Goal: Participate in discussion: Engage in conversation with other users on a specific topic

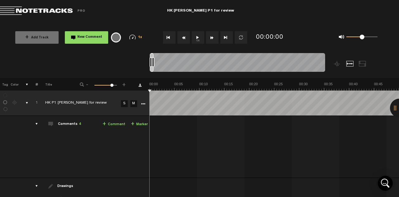
click at [79, 124] on span "4" at bounding box center [80, 124] width 2 height 4
drag, startPoint x: 70, startPoint y: 124, endPoint x: 76, endPoint y: 123, distance: 6.3
click at [70, 124] on div "Comments 4" at bounding box center [69, 124] width 23 height 5
click at [79, 123] on span "4" at bounding box center [80, 124] width 2 height 4
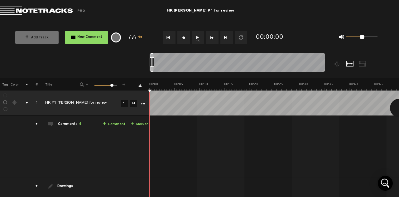
click at [394, 105] on div at bounding box center [399, 108] width 19 height 19
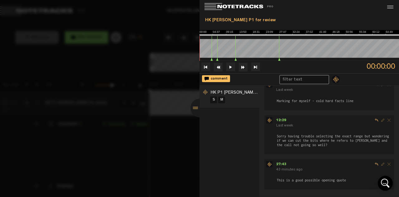
scroll to position [49, 0]
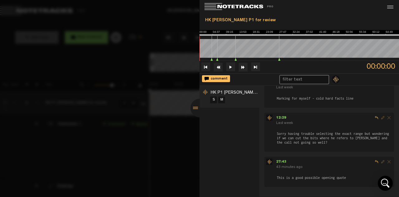
click at [374, 116] on span "Reply to comment" at bounding box center [377, 118] width 6 height 6
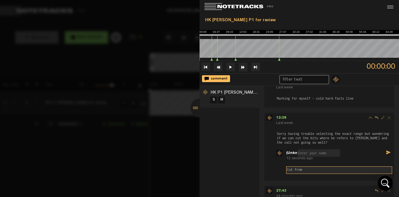
click at [315, 168] on textarea "Cut from" at bounding box center [339, 169] width 106 height 7
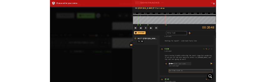
scroll to position [0, 7905]
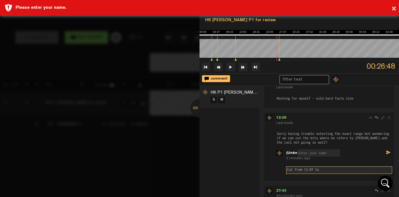
type textarea "Cut from 12:07 to"
click at [230, 67] on button at bounding box center [231, 66] width 9 height 9
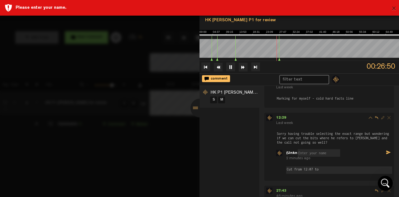
click at [394, 10] on button "×" at bounding box center [394, 9] width 5 height 12
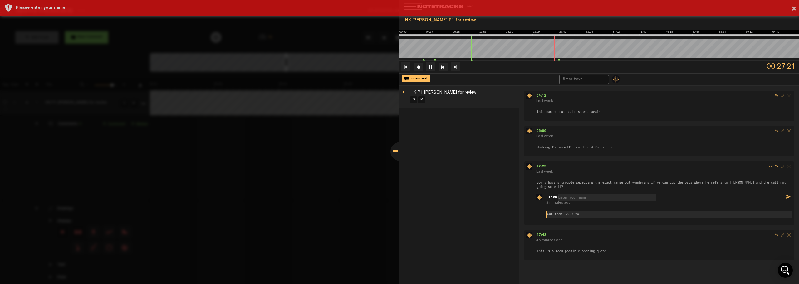
scroll to position [0, 20842]
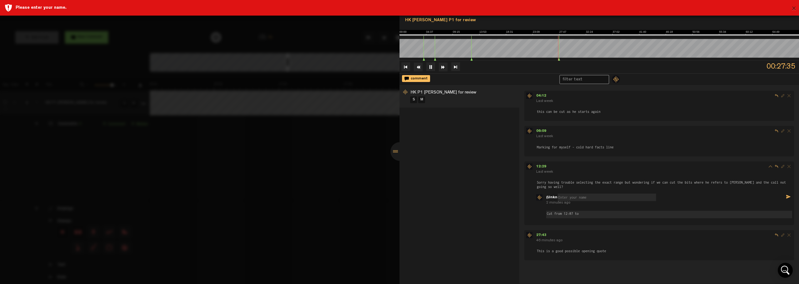
click at [794, 8] on button "×" at bounding box center [793, 9] width 5 height 12
click at [33, 3] on div "× Please enter your name." at bounding box center [399, 8] width 799 height 16
click at [140, 6] on div "Please enter your name." at bounding box center [405, 8] width 778 height 6
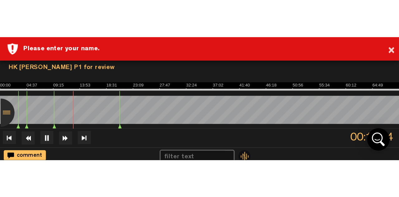
scroll to position [0, 3705]
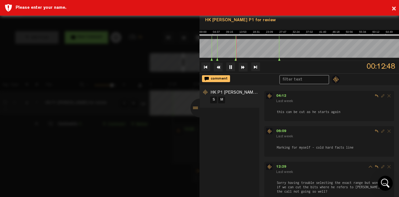
click at [229, 69] on button at bounding box center [231, 66] width 9 height 9
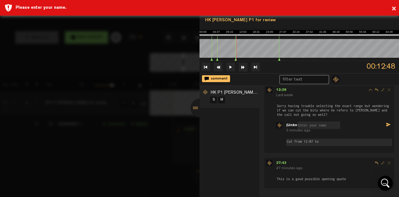
click at [232, 66] on button at bounding box center [231, 66] width 9 height 9
click at [235, 58] on icon at bounding box center [236, 59] width 2 height 3
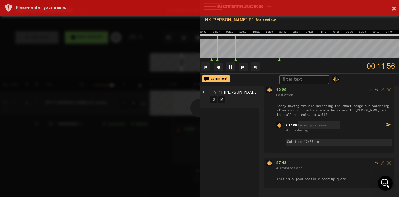
scroll to position [0, 3540]
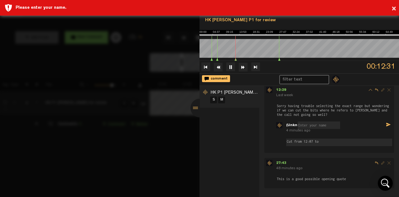
click at [232, 65] on button at bounding box center [231, 66] width 9 height 9
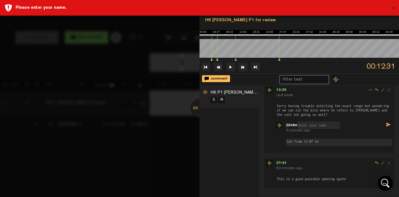
click at [396, 12] on button "×" at bounding box center [394, 9] width 5 height 12
